Goal: Task Accomplishment & Management: Complete application form

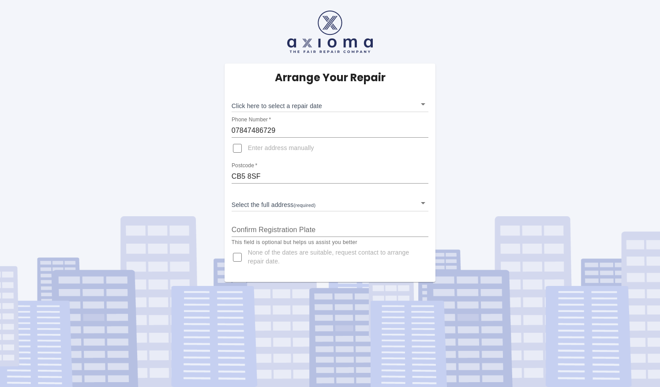
click at [303, 108] on body "Arrange Your Repair Click here to select a repair date ​ Phone Number   * 07847…" at bounding box center [330, 193] width 660 height 387
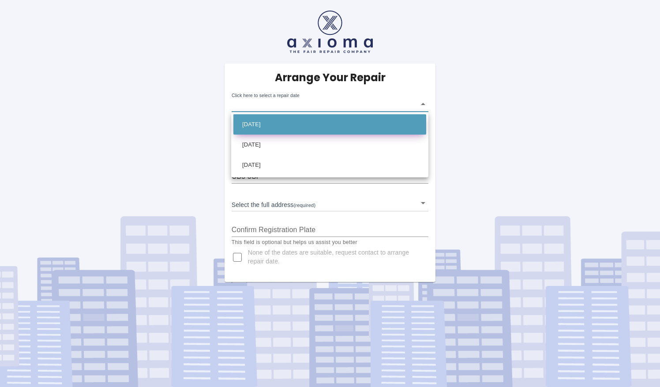
click at [338, 131] on li "[DATE]" at bounding box center [329, 124] width 193 height 20
type input "[DATE]T00:00:00.000Z"
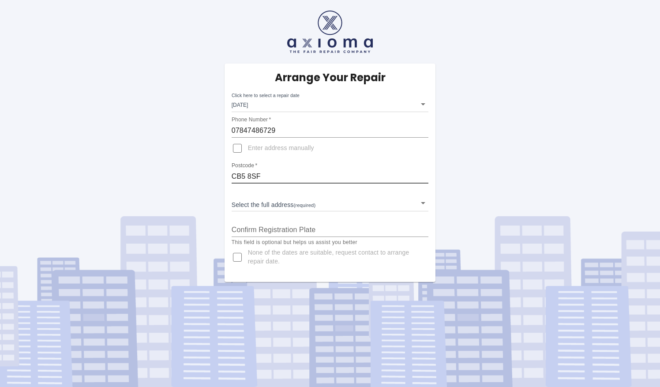
click at [327, 176] on input "CB5 8SF" at bounding box center [330, 176] width 197 height 14
click at [312, 233] on input "Confirm Registration Plate" at bounding box center [330, 230] width 197 height 14
click at [316, 147] on div "Arrange Your Repair Click here to select a repair date [DATE] [DATE]T00:00:00.0…" at bounding box center [330, 173] width 211 height 218
drag, startPoint x: 297, startPoint y: 170, endPoint x: 294, endPoint y: 173, distance: 4.7
click at [296, 170] on input "CB5 8SF" at bounding box center [330, 176] width 197 height 14
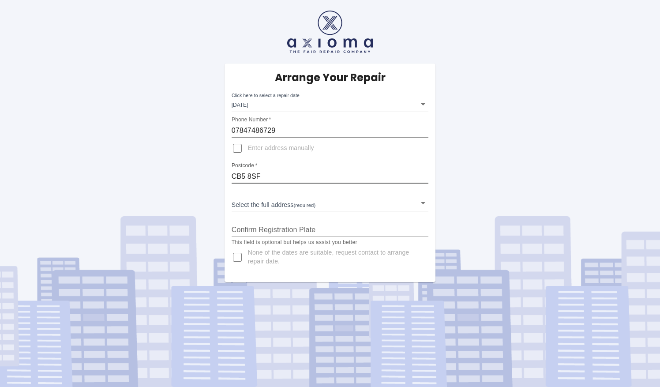
drag, startPoint x: 287, startPoint y: 177, endPoint x: 217, endPoint y: 172, distance: 70.3
click at [221, 173] on div "Arrange Your Repair Click here to select a repair date [DATE] [DATE]T00:00:00.0…" at bounding box center [330, 173] width 225 height 218
click at [286, 193] on div "Select the full address (required) ​" at bounding box center [330, 199] width 197 height 23
click at [296, 178] on input "CB5 8SF" at bounding box center [330, 176] width 197 height 14
click at [300, 202] on body "Arrange Your Repair Click here to select a repair date [DATE] [DATE]T00:00:00.0…" at bounding box center [330, 193] width 660 height 387
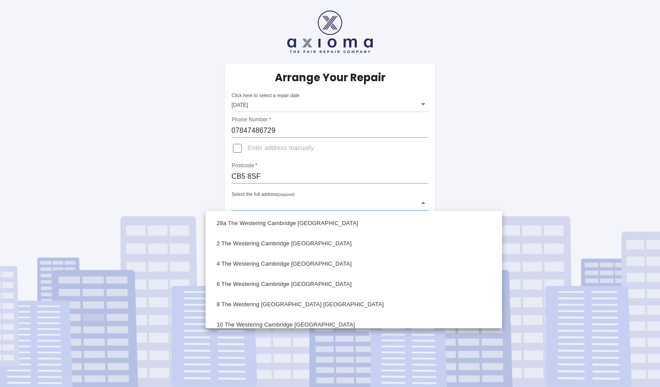
click at [287, 176] on div at bounding box center [330, 193] width 660 height 387
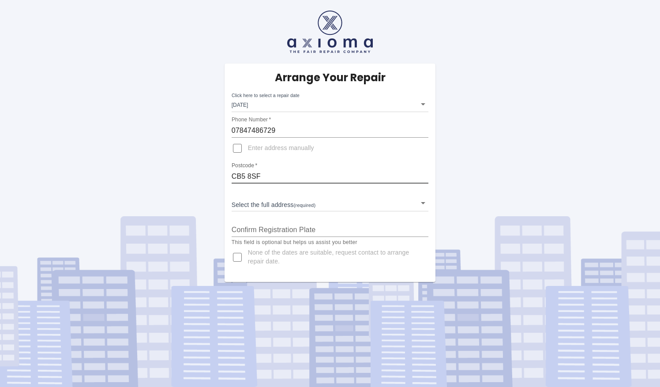
click at [281, 178] on input "CB5 8SF" at bounding box center [330, 176] width 197 height 14
drag, startPoint x: 281, startPoint y: 178, endPoint x: 212, endPoint y: 175, distance: 69.3
click at [228, 176] on div "Arrange Your Repair Click here to select a repair date [DATE] [DATE]T00:00:00.0…" at bounding box center [330, 173] width 211 height 218
click at [290, 177] on input "CB5 8SF" at bounding box center [330, 176] width 197 height 14
drag, startPoint x: 290, startPoint y: 177, endPoint x: 260, endPoint y: 177, distance: 30.0
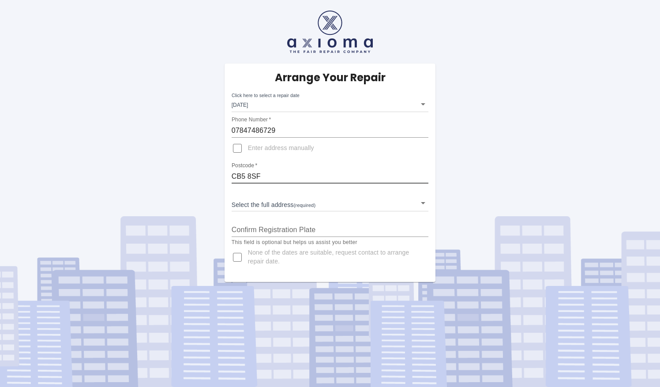
click at [260, 177] on input "CB5 8SF" at bounding box center [330, 176] width 197 height 14
drag, startPoint x: 290, startPoint y: 124, endPoint x: 292, endPoint y: 136, distance: 12.2
click at [290, 125] on input "07847486729" at bounding box center [330, 131] width 197 height 14
drag, startPoint x: 288, startPoint y: 176, endPoint x: 206, endPoint y: 172, distance: 82.6
click at [206, 172] on div "Arrange Your Repair Click here to select a repair date [DATE] [DATE]T00:00:00.0…" at bounding box center [329, 141] width 673 height 282
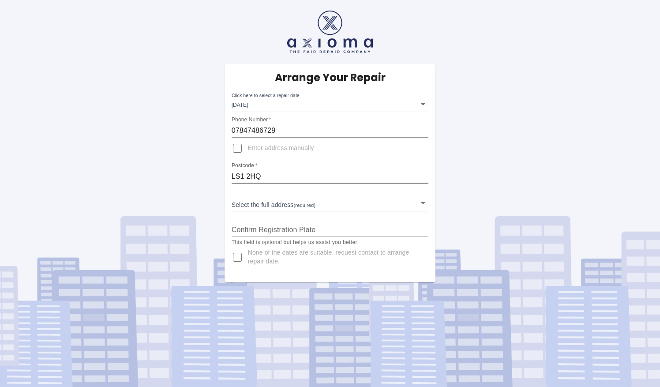
click at [303, 207] on body "Arrange Your Repair Click here to select a repair date [DATE] [DATE]T00:00:00.0…" at bounding box center [330, 193] width 660 height 387
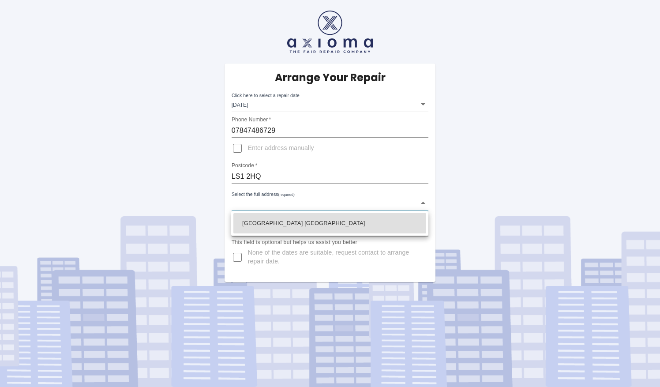
click at [330, 196] on div at bounding box center [330, 193] width 660 height 387
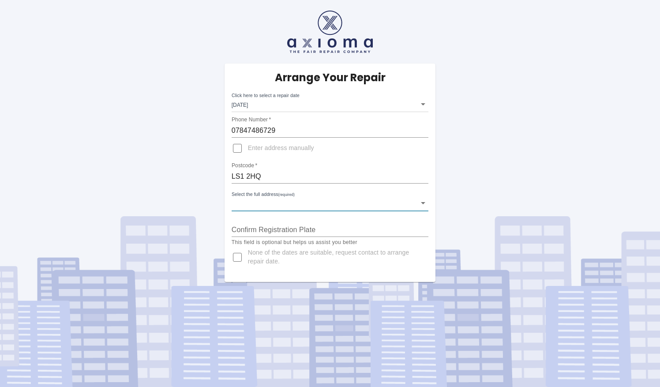
click at [334, 179] on input "LS1 2HQ" at bounding box center [330, 176] width 197 height 14
click at [326, 191] on div "Select the full address (required) ​" at bounding box center [330, 199] width 197 height 23
click at [326, 199] on body "Arrange Your Repair Click here to select a repair date [DATE] [DATE]T00:00:00.0…" at bounding box center [330, 193] width 660 height 387
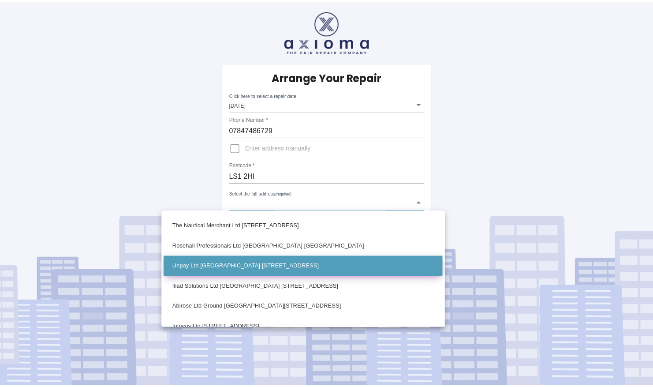
scroll to position [491, 0]
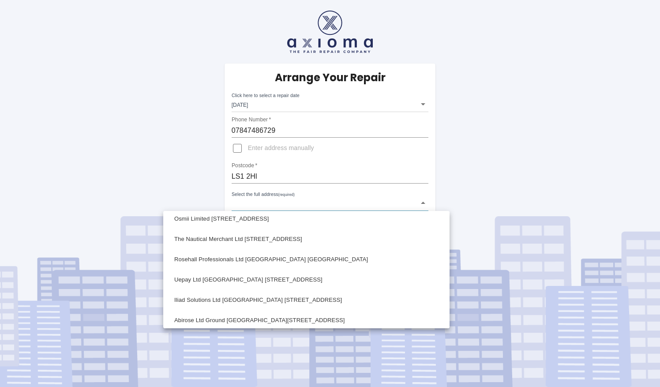
click at [296, 171] on div at bounding box center [330, 193] width 660 height 387
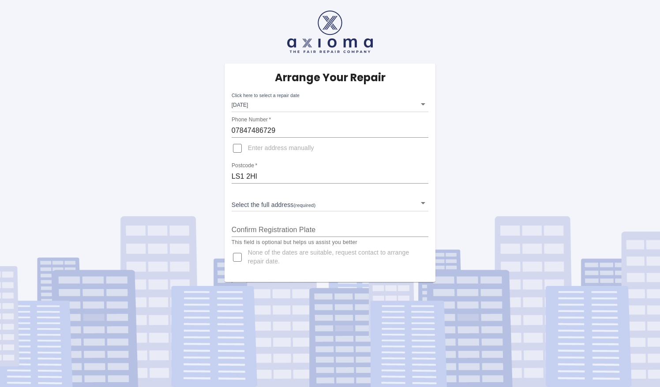
click at [295, 184] on div "H C L PLC [STREET_ADDRESS] [GEOGRAPHIC_DATA] [GEOGRAPHIC_DATA] [GEOGRAPHIC_DATA…" at bounding box center [330, 193] width 660 height 387
click at [296, 179] on input "LS1 2Hl" at bounding box center [330, 176] width 197 height 14
type input "LS1 2HQ"
click at [325, 205] on body "Arrange Your Repair Click here to select a repair date [DATE] [DATE]T00:00:00.0…" at bounding box center [330, 193] width 660 height 387
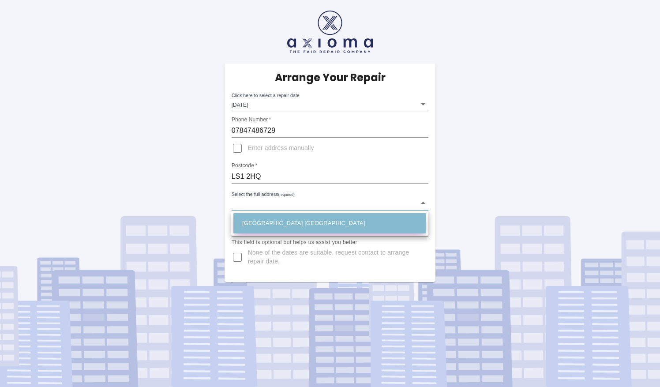
click at [313, 225] on li "[GEOGRAPHIC_DATA] [GEOGRAPHIC_DATA]" at bounding box center [329, 223] width 193 height 20
type input "[GEOGRAPHIC_DATA] [GEOGRAPHIC_DATA]"
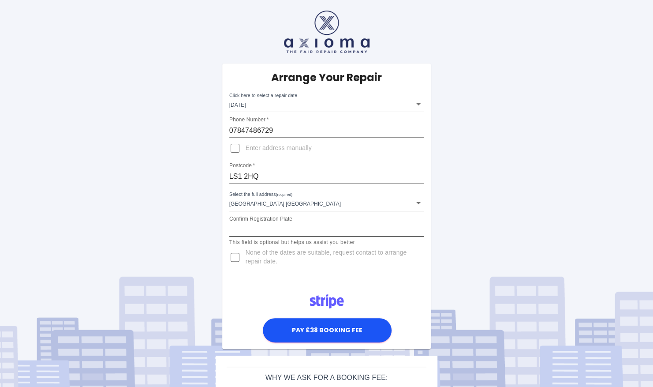
click at [309, 225] on input "Confirm Registration Plate" at bounding box center [326, 230] width 195 height 14
